Goal: Task Accomplishment & Management: Use online tool/utility

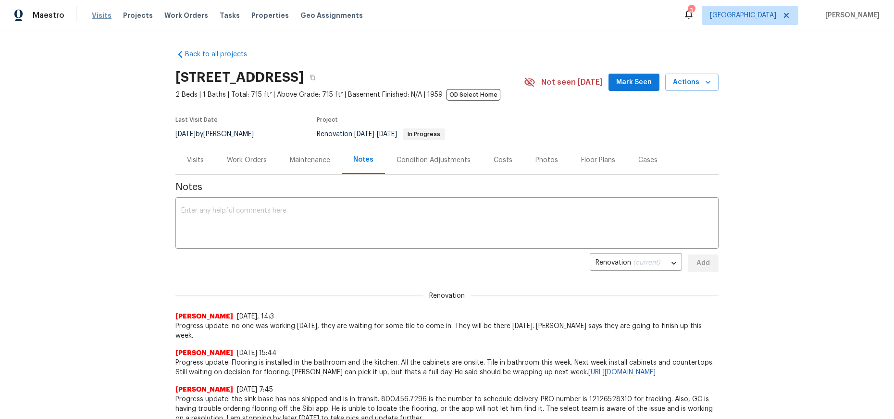
click at [93, 15] on span "Visits" at bounding box center [102, 16] width 20 height 10
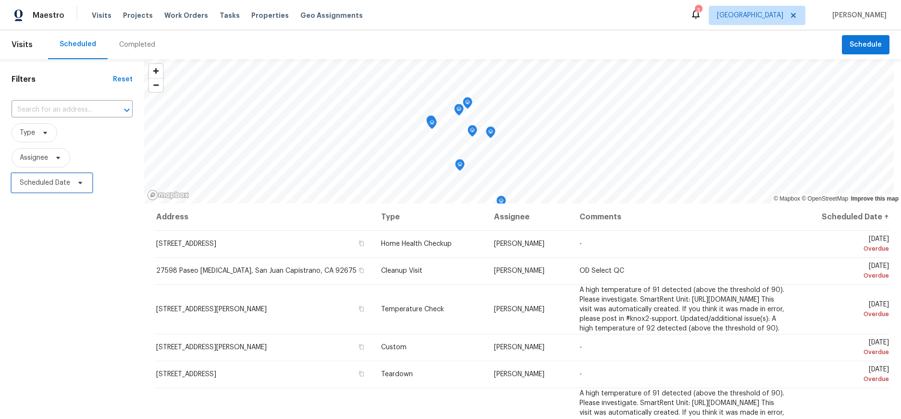
click at [60, 183] on span "Scheduled Date" at bounding box center [45, 183] width 50 height 10
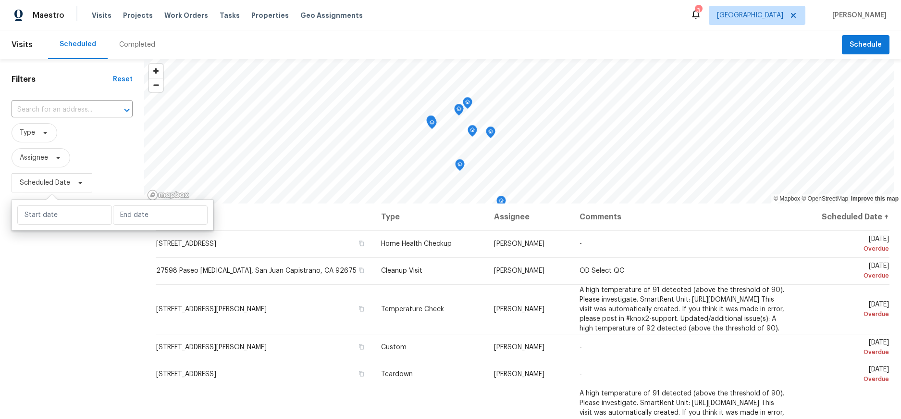
drag, startPoint x: 63, startPoint y: 202, endPoint x: 70, endPoint y: 212, distance: 12.1
click at [64, 204] on div at bounding box center [113, 214] width 202 height 31
click at [71, 213] on input "text" at bounding box center [64, 214] width 95 height 19
select select "7"
select select "2025"
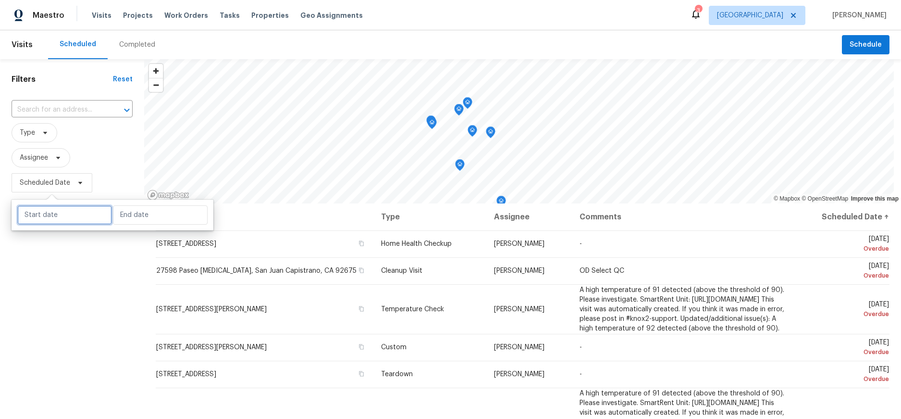
select select "8"
select select "2025"
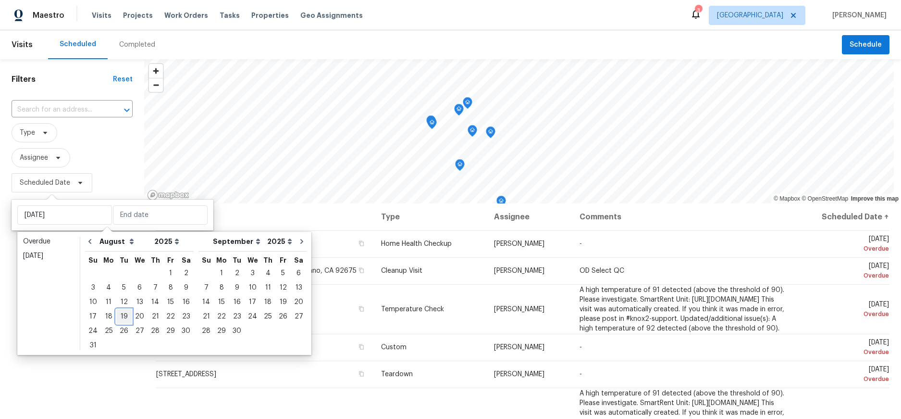
click at [124, 313] on div "19" at bounding box center [123, 316] width 15 height 13
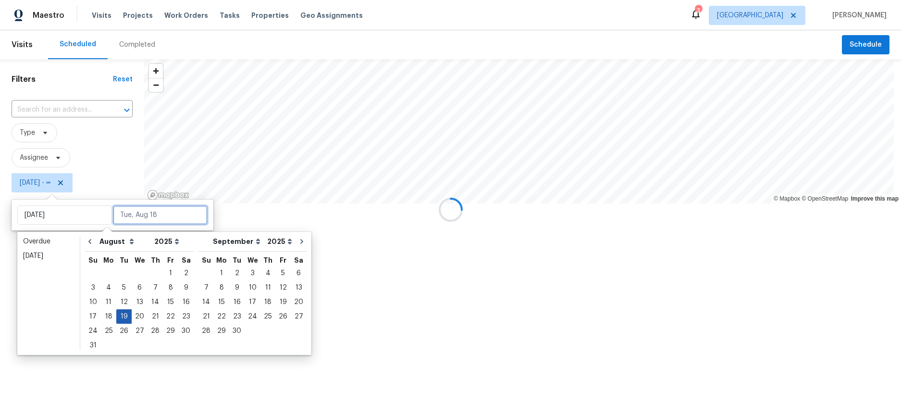
type input "Tue, Aug 19"
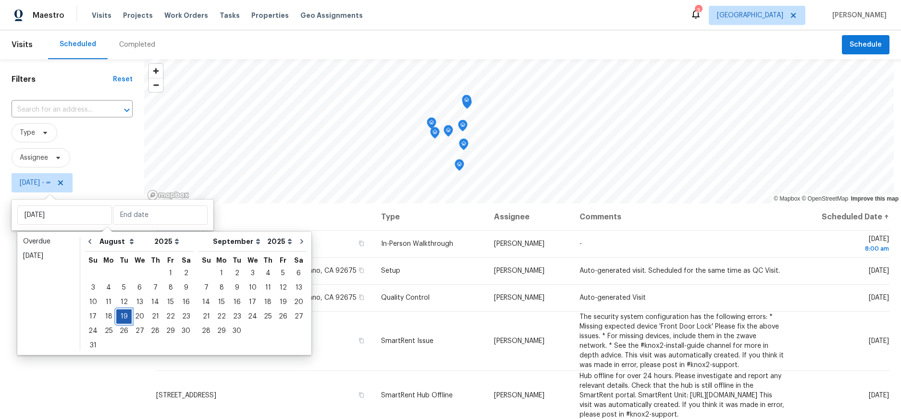
click at [124, 313] on div "19" at bounding box center [123, 316] width 15 height 13
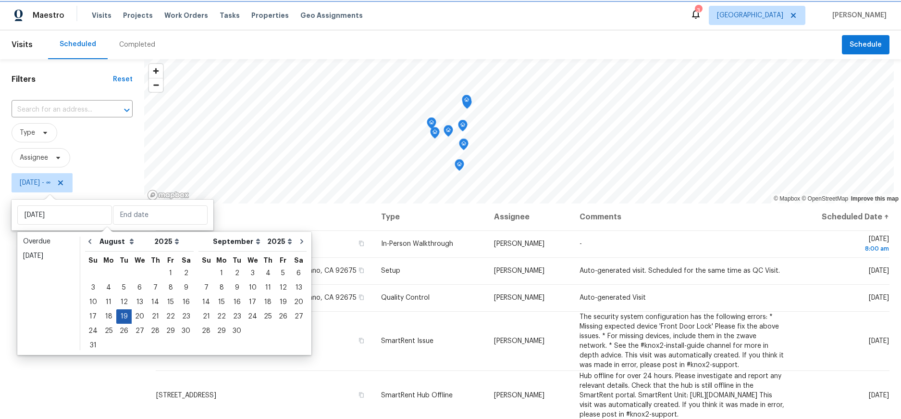
type input "Tue, Aug 19"
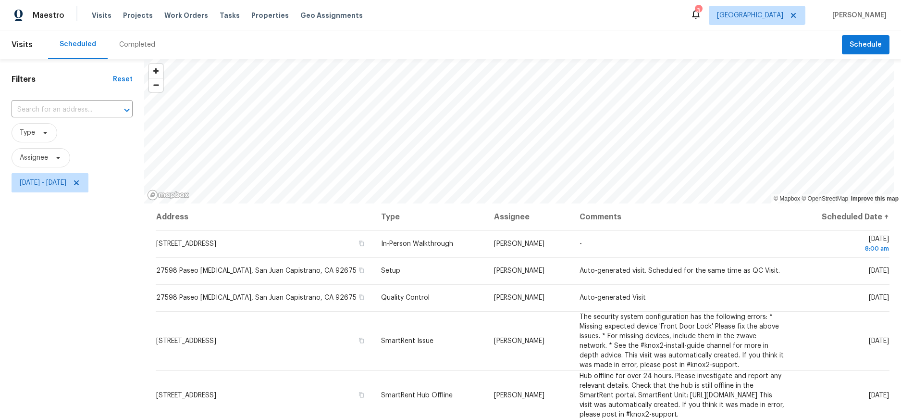
click at [28, 305] on div "Filters Reset ​ Type Assignee Tue, Aug 19 - Tue, Aug 19" at bounding box center [72, 298] width 144 height 479
click at [34, 131] on span "Type" at bounding box center [27, 133] width 15 height 10
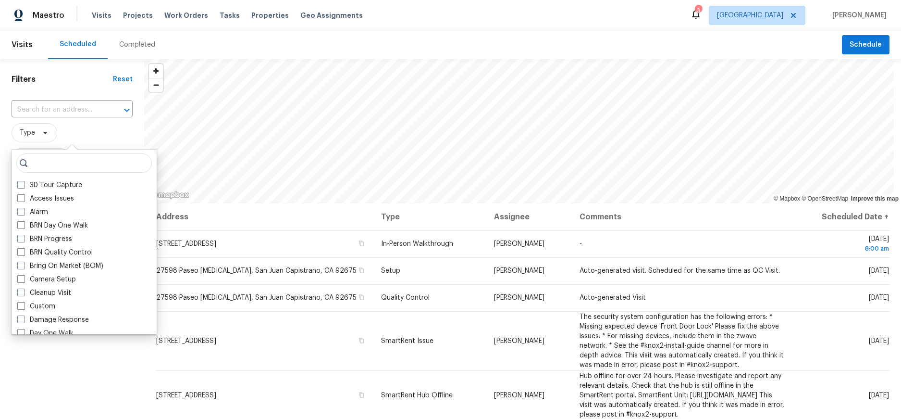
click at [46, 160] on input "search" at bounding box center [84, 162] width 136 height 19
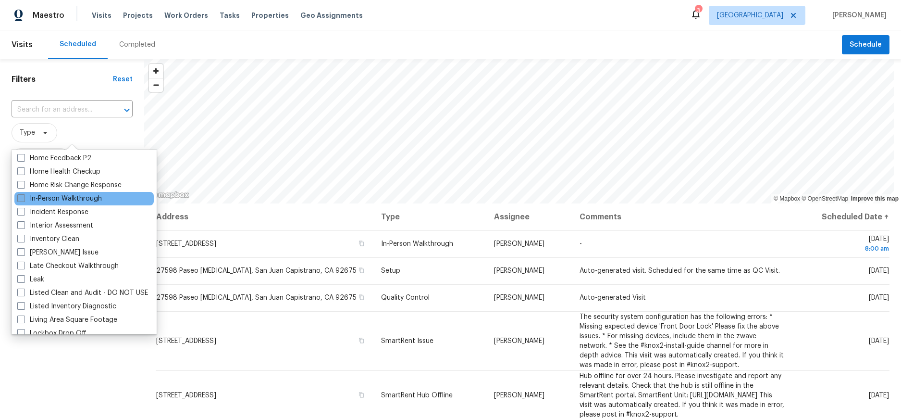
click at [21, 198] on span at bounding box center [21, 198] width 8 height 8
click at [21, 198] on input "In-Person Walkthrough" at bounding box center [20, 197] width 6 height 6
checkbox input "true"
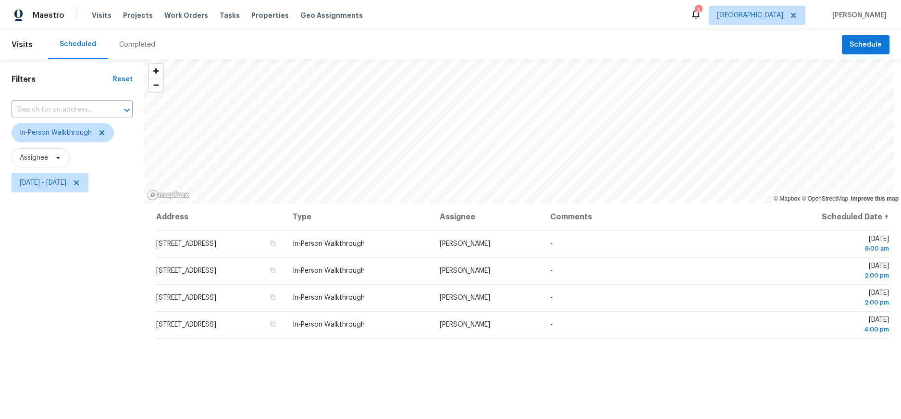
click at [66, 385] on div "Filters Reset ​ In-Person Walkthrough Assignee Tue, Aug 19 - Tue, Aug 19" at bounding box center [72, 298] width 144 height 479
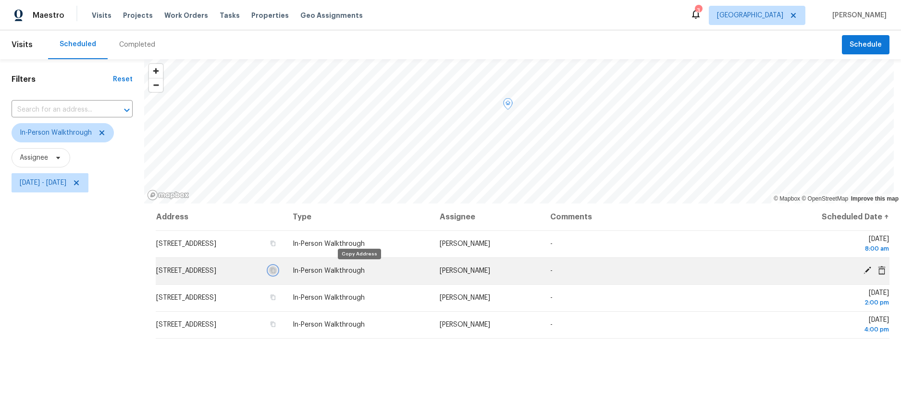
click at [275, 269] on icon "button" at bounding box center [273, 270] width 5 height 5
